Goal: Task Accomplishment & Management: Manage account settings

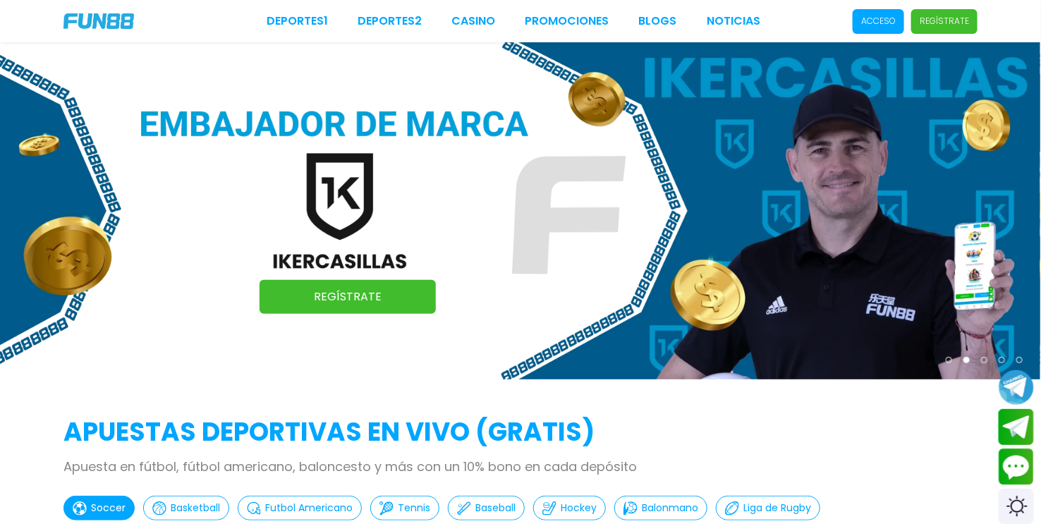
click at [888, 25] on p "Acceso" at bounding box center [878, 21] width 35 height 13
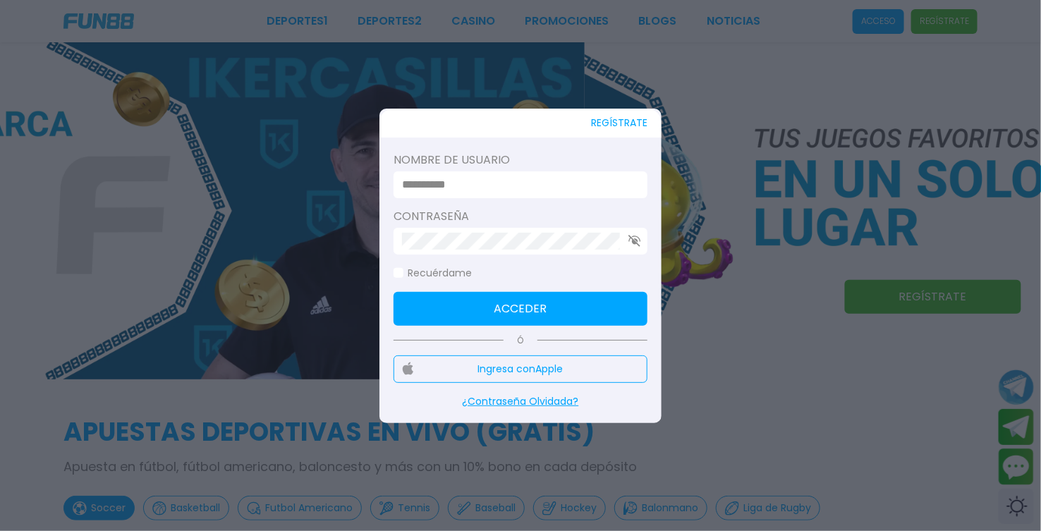
click at [512, 184] on input at bounding box center [516, 184] width 229 height 17
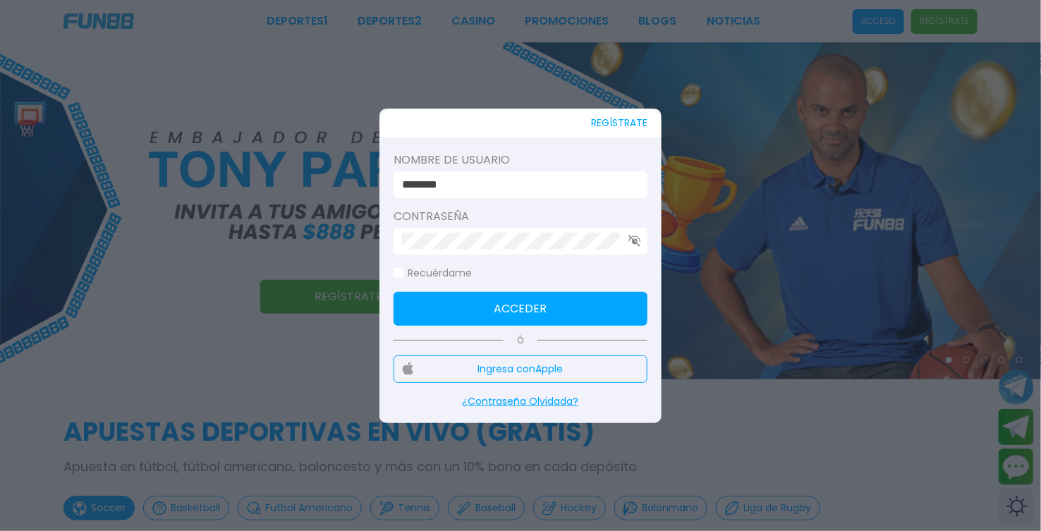
type input "*******"
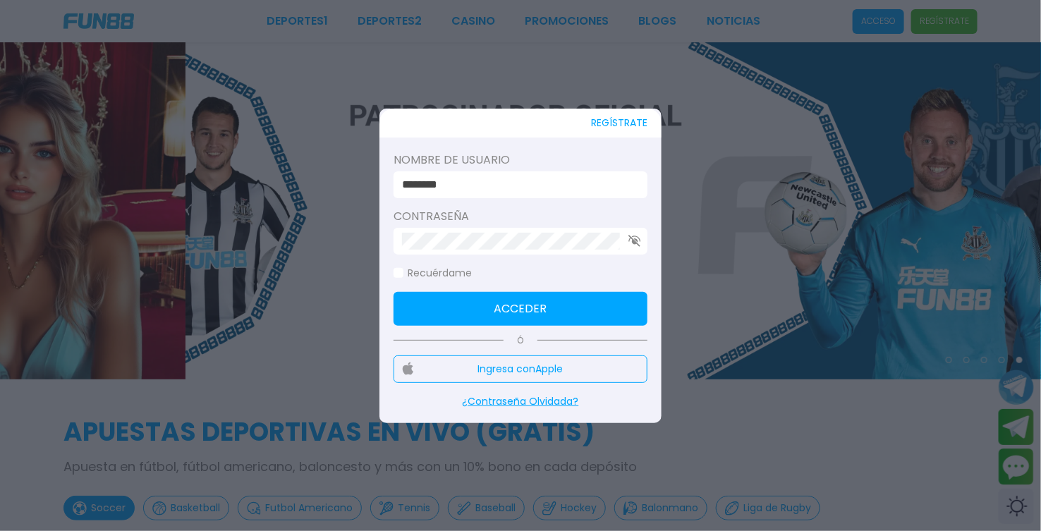
click button "Acceder" at bounding box center [521, 309] width 254 height 34
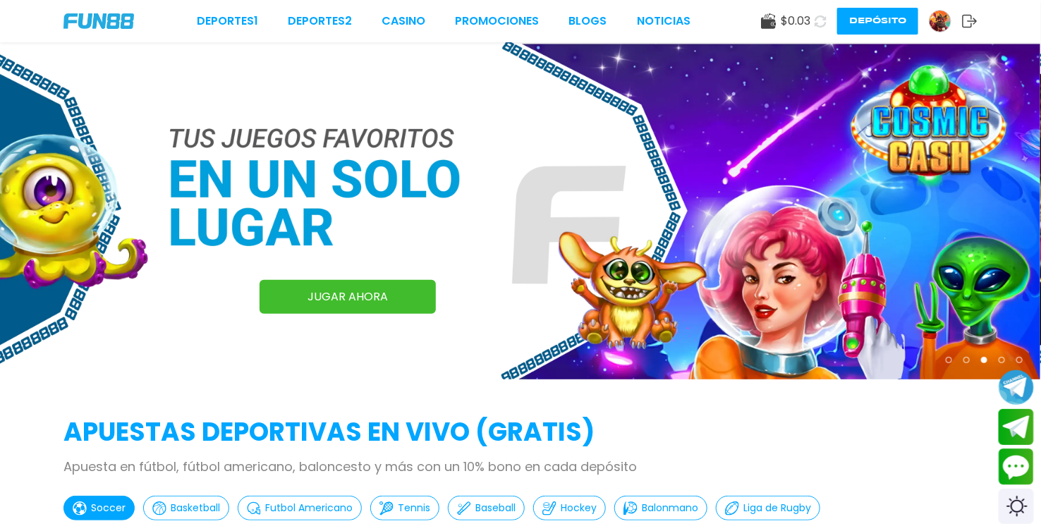
click at [964, 23] on icon at bounding box center [970, 21] width 16 height 14
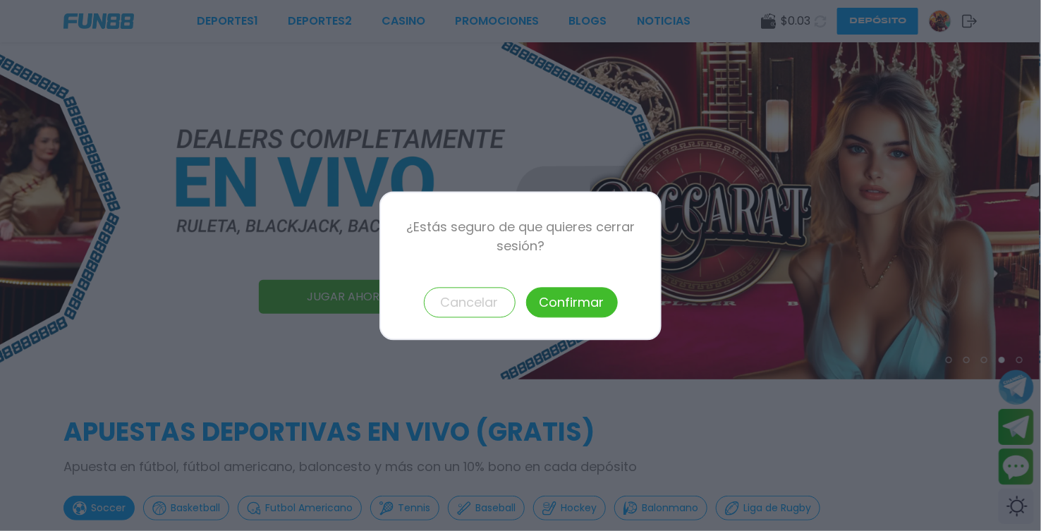
click at [555, 293] on button "Confirmar" at bounding box center [572, 302] width 92 height 30
